Goal: Task Accomplishment & Management: Manage account settings

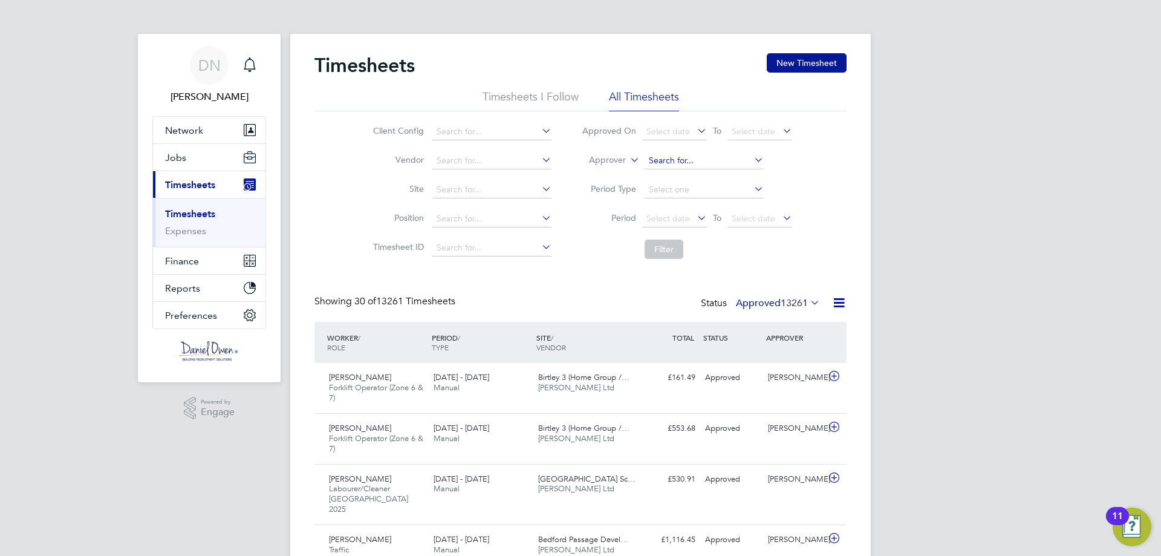
click at [692, 163] on input at bounding box center [703, 160] width 119 height 17
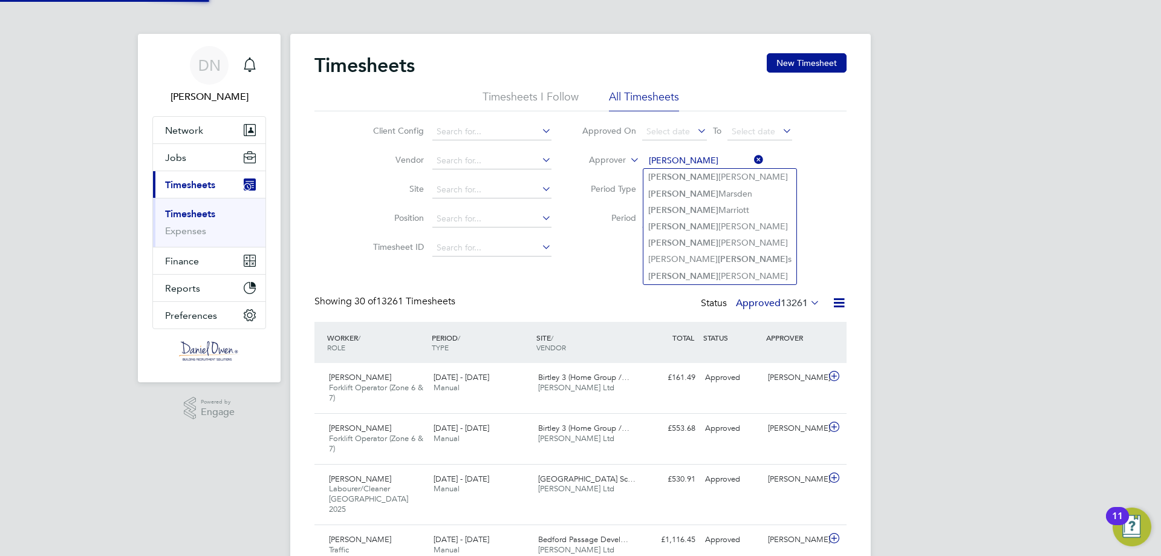
type input "Richard Wilson"
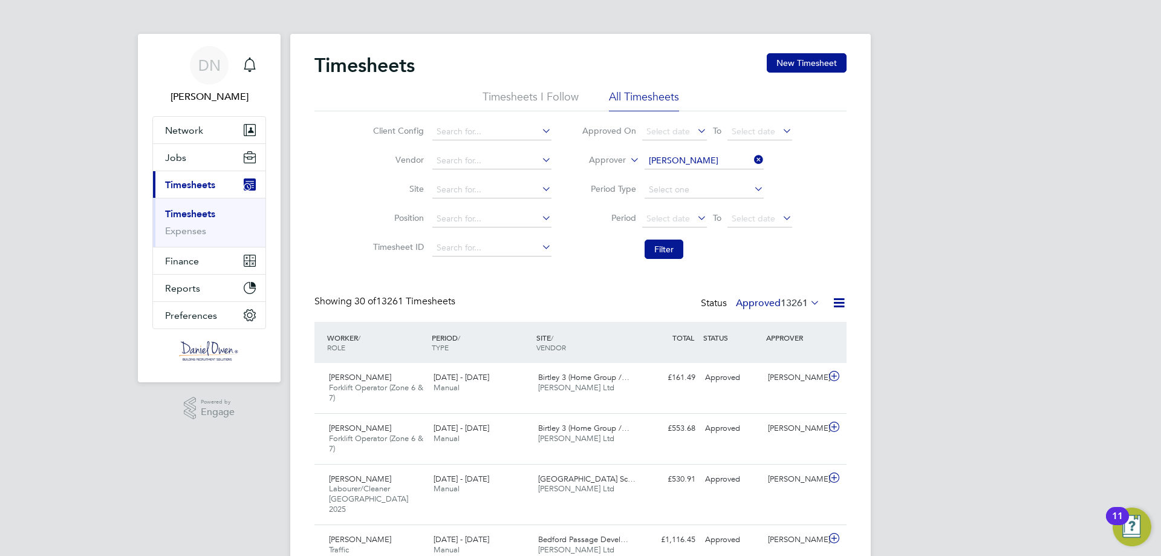
click at [751, 157] on icon at bounding box center [751, 159] width 0 height 17
click at [736, 160] on input at bounding box center [703, 160] width 119 height 17
click at [720, 182] on li "Richard Walsh" at bounding box center [719, 177] width 152 height 16
type input "Richard Walsh"
click at [670, 249] on button "Filter" at bounding box center [663, 248] width 39 height 19
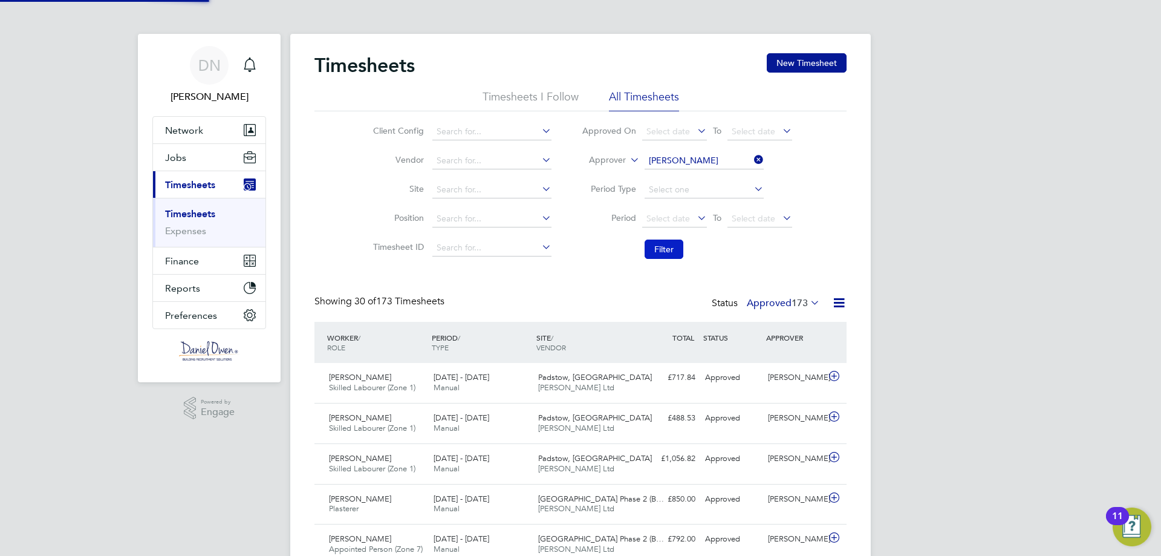
scroll to position [31, 105]
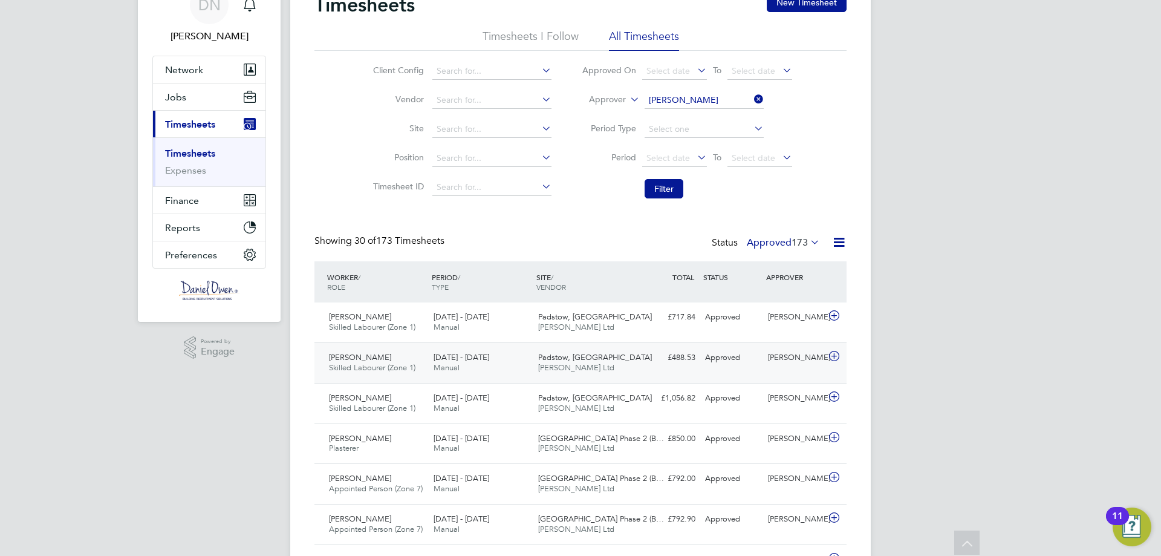
click at [679, 364] on div "£488.53 Approved" at bounding box center [668, 358] width 63 height 20
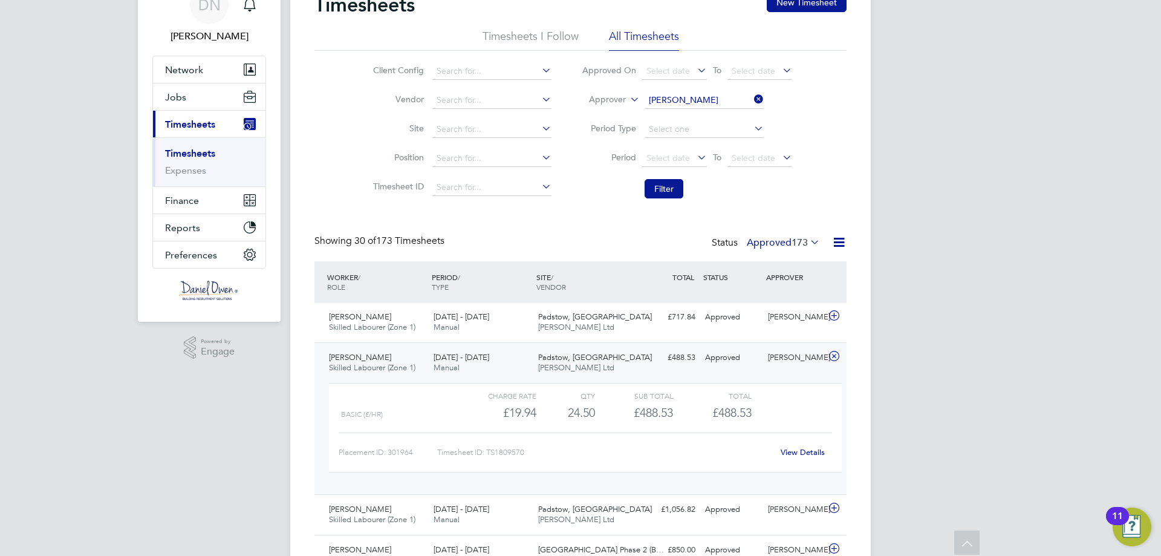
click at [576, 412] on div "24.50" at bounding box center [565, 413] width 59 height 20
click at [587, 370] on span "Daniel Owen Ltd" at bounding box center [576, 367] width 76 height 10
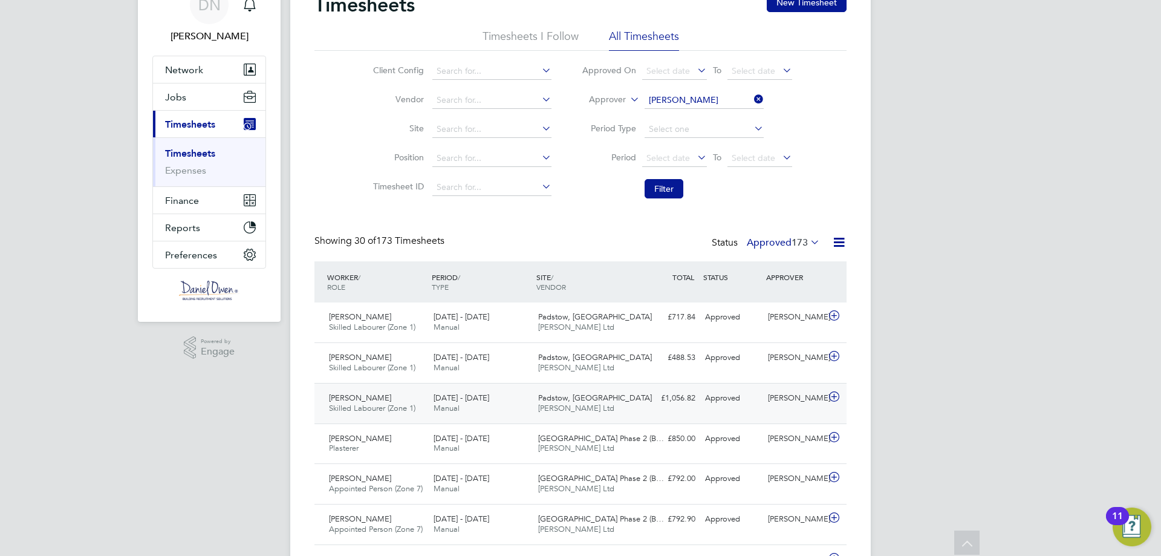
click at [595, 399] on span "Padstow, Bestwood" at bounding box center [595, 397] width 114 height 10
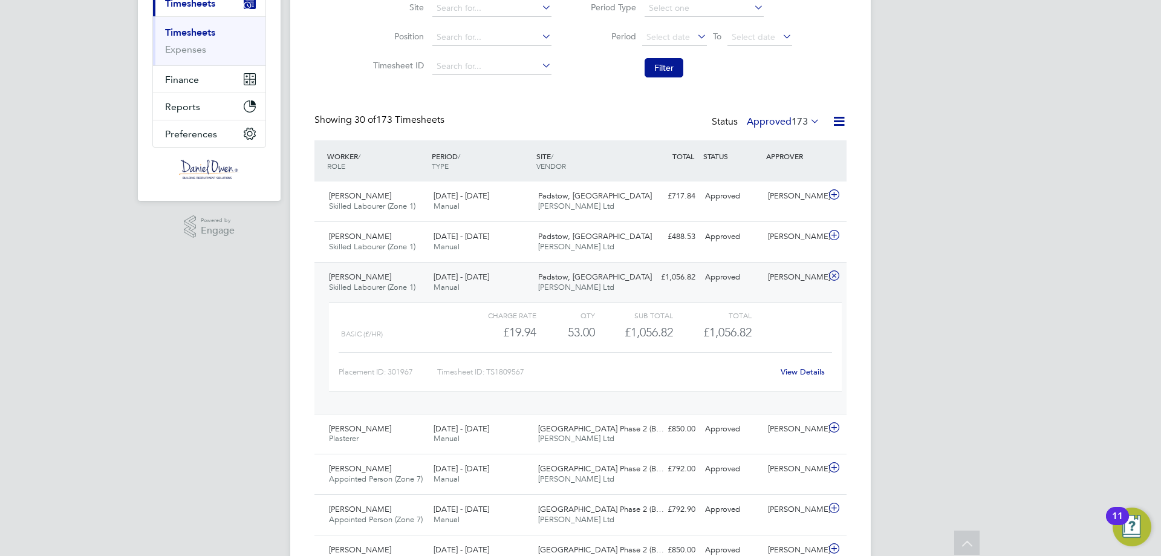
click at [799, 368] on link "View Details" at bounding box center [802, 371] width 44 height 10
click at [525, 282] on div "18 - 24 Aug 2025 Manual" at bounding box center [481, 282] width 105 height 30
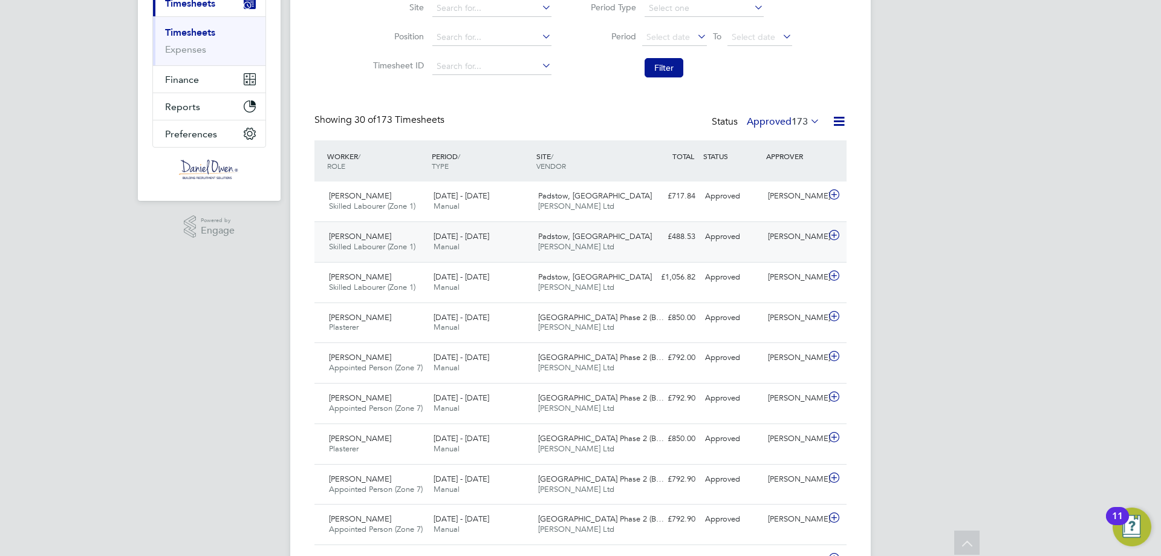
click at [530, 247] on div "11 - 17 Aug 2025 Manual" at bounding box center [481, 242] width 105 height 30
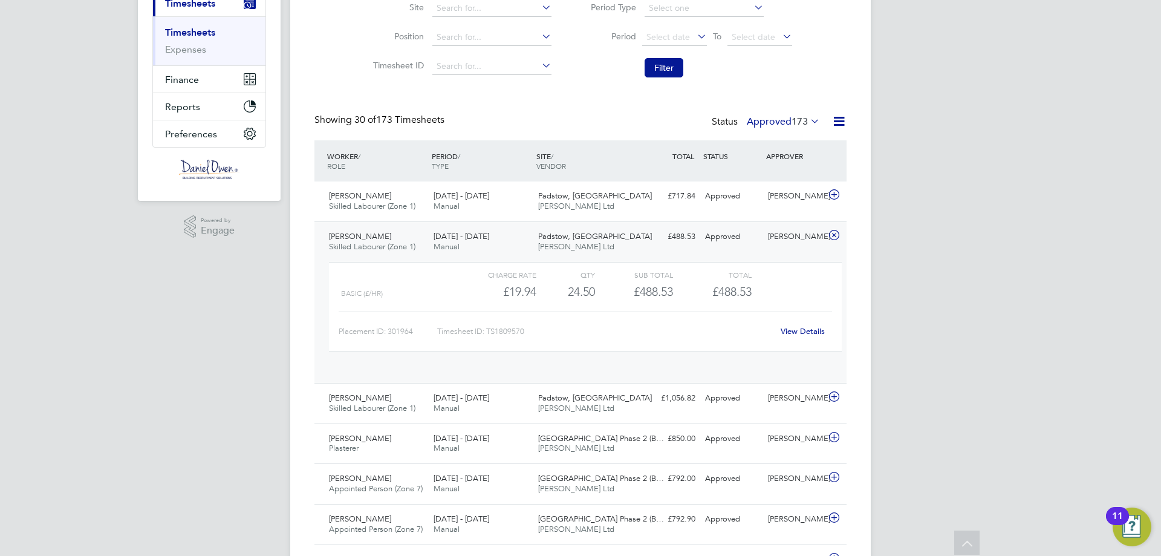
scroll to position [21, 118]
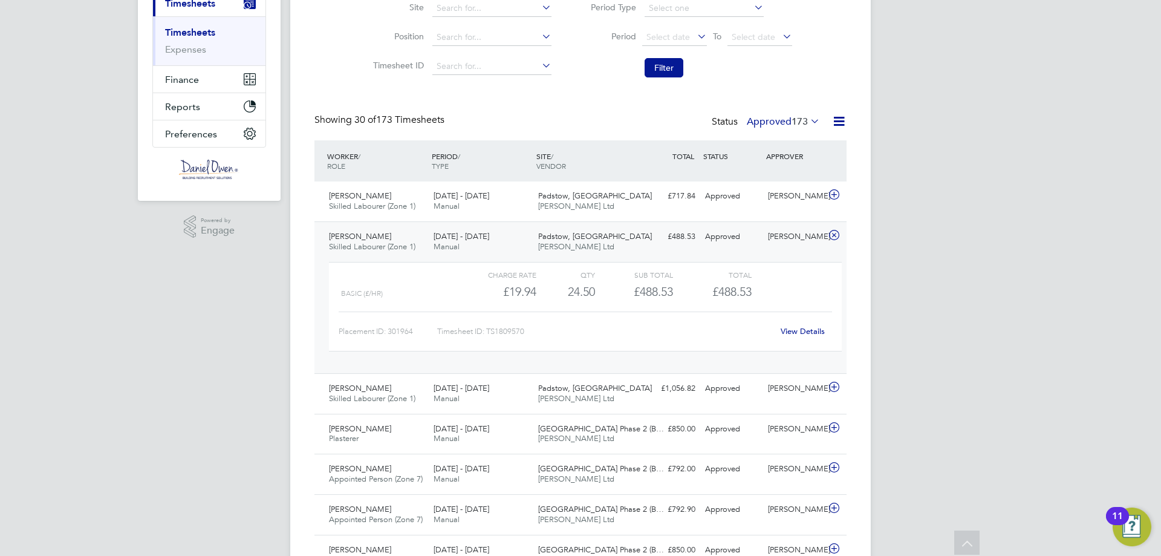
click at [538, 243] on span "Daniel Owen Ltd" at bounding box center [576, 246] width 76 height 10
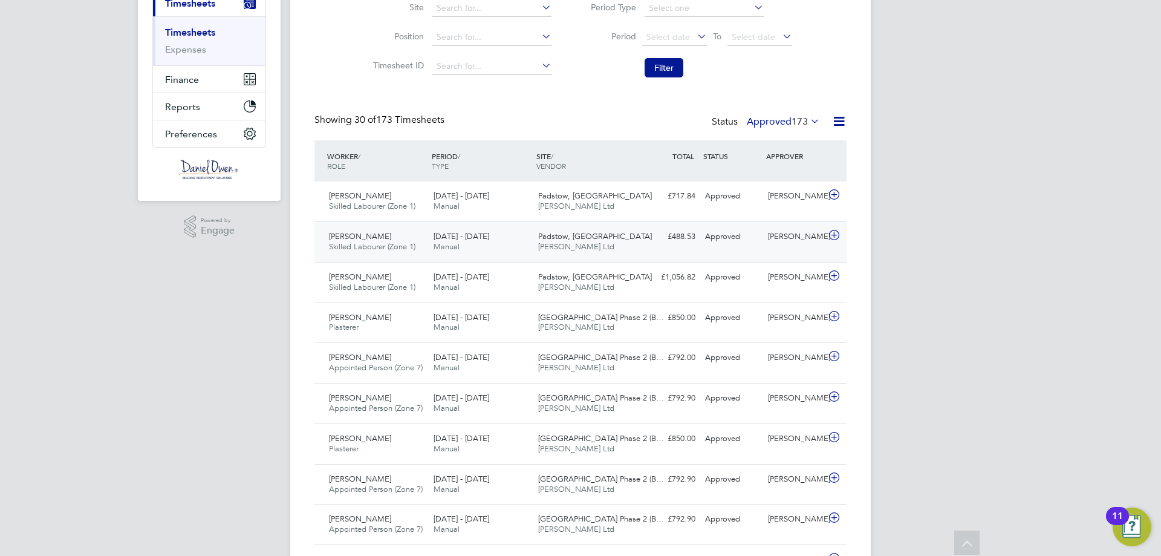
click at [688, 234] on div "£488.53 Approved" at bounding box center [668, 237] width 63 height 20
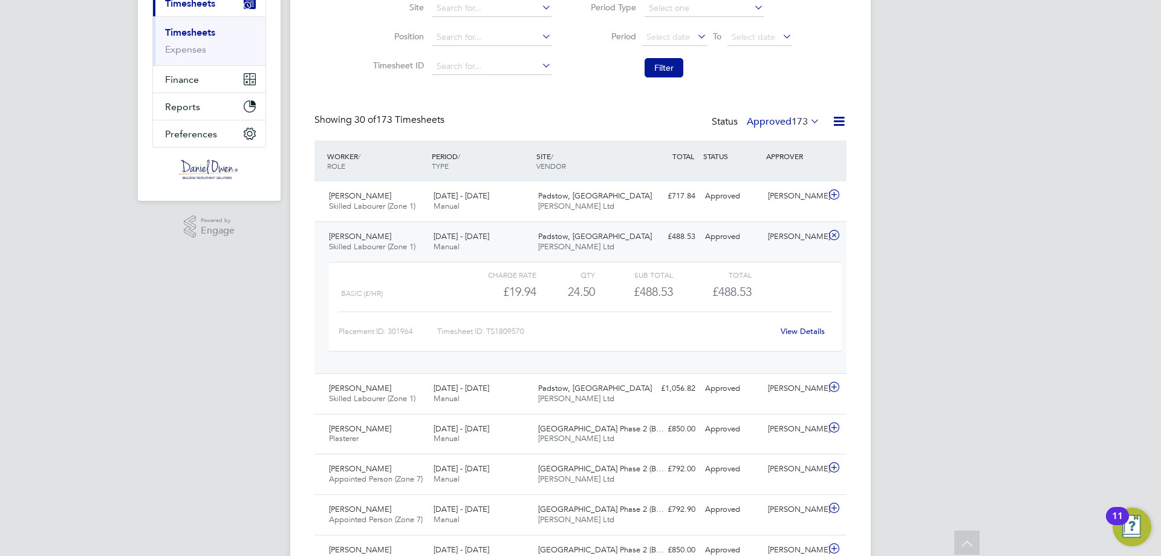
click at [800, 337] on div "View Details" at bounding box center [802, 331] width 59 height 19
click at [803, 335] on link "View Details" at bounding box center [802, 331] width 44 height 10
